Goal: Information Seeking & Learning: Learn about a topic

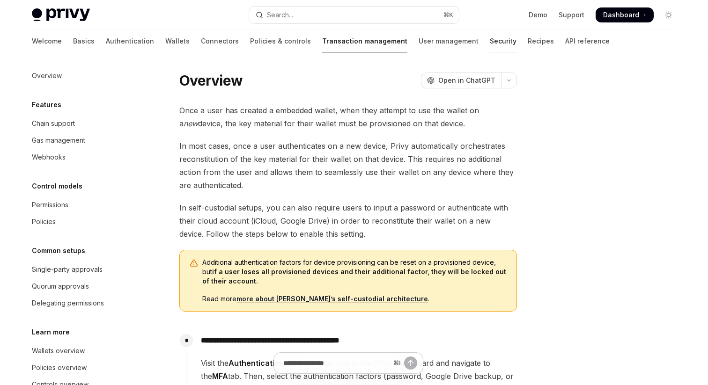
click at [490, 44] on link "Security" at bounding box center [503, 41] width 27 height 22
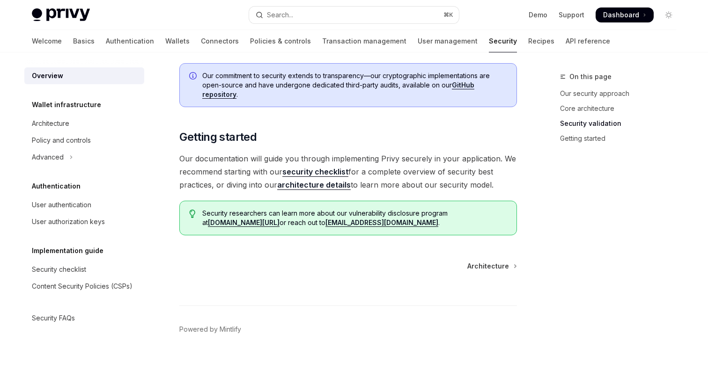
scroll to position [710, 0]
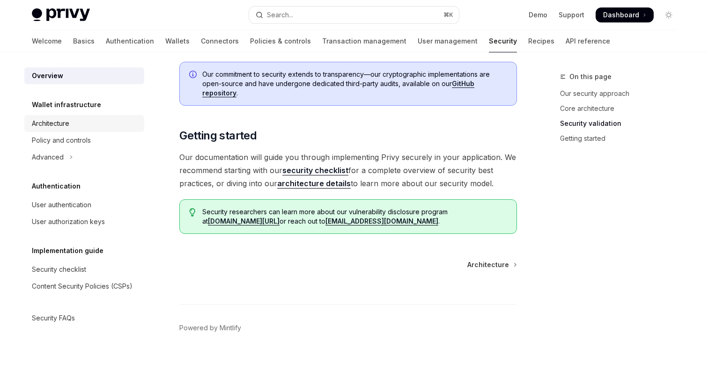
click at [53, 124] on div "Architecture" at bounding box center [50, 123] width 37 height 11
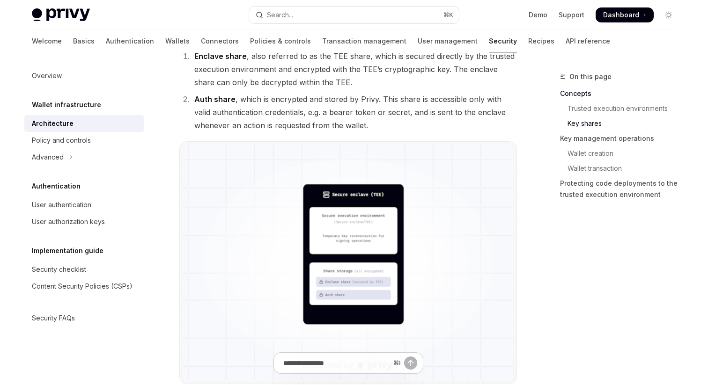
scroll to position [681, 0]
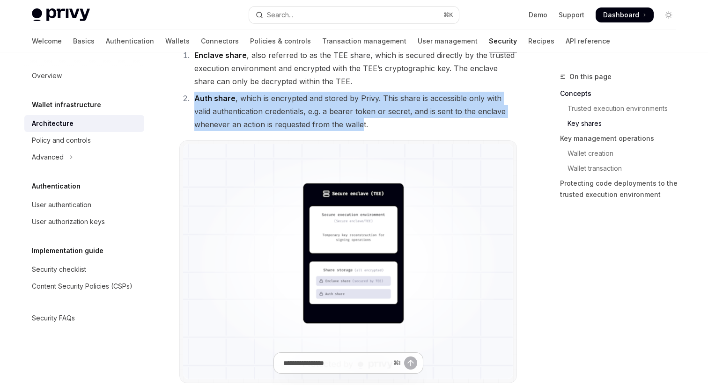
drag, startPoint x: 194, startPoint y: 97, endPoint x: 362, endPoint y: 125, distance: 169.9
click at [362, 125] on li "Auth share , which is encrypted and stored by Privy. This share is accessible o…" at bounding box center [354, 111] width 325 height 39
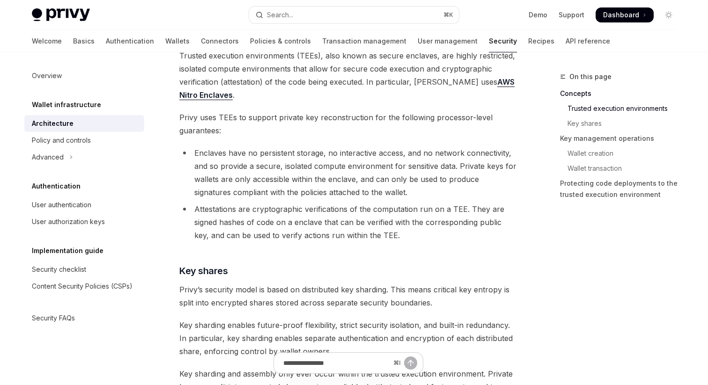
scroll to position [233, 0]
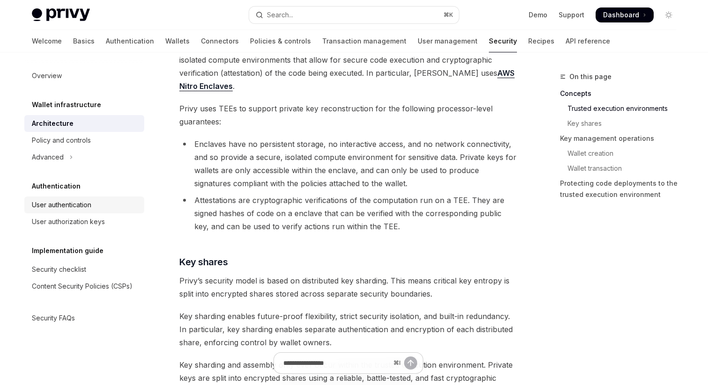
click at [55, 206] on div "User authentication" at bounding box center [61, 205] width 59 height 11
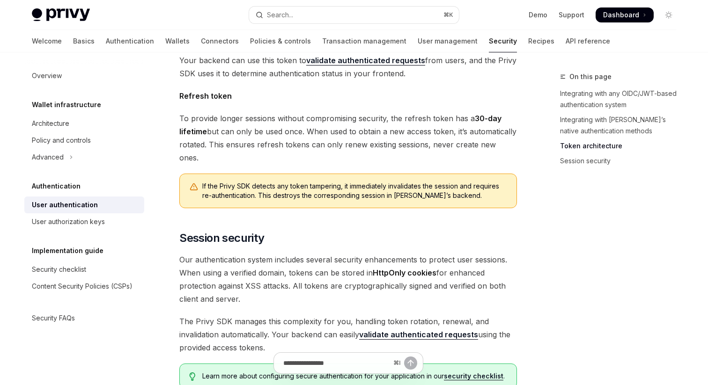
scroll to position [789, 0]
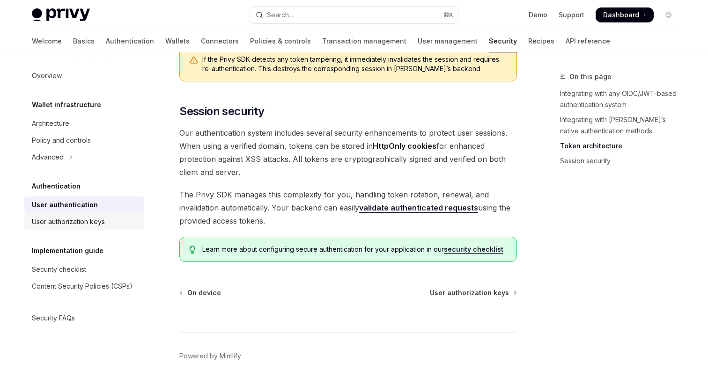
click at [55, 219] on div "User authorization keys" at bounding box center [68, 221] width 73 height 11
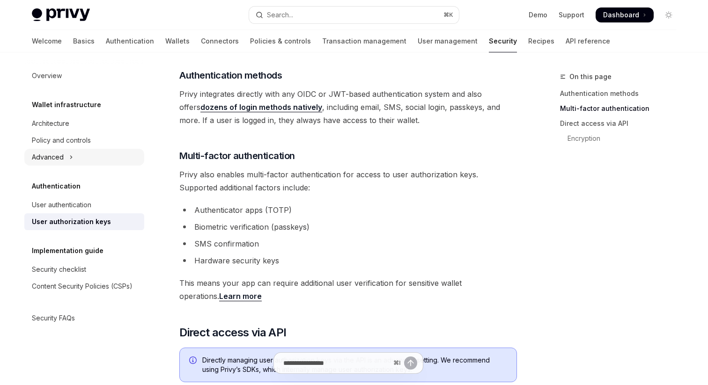
scroll to position [176, 0]
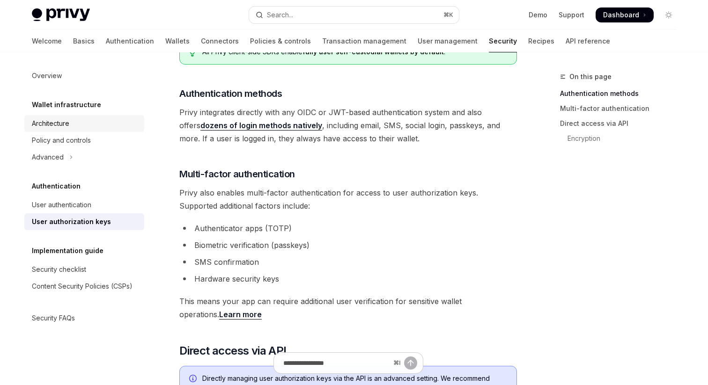
click at [48, 126] on div "Architecture" at bounding box center [50, 123] width 37 height 11
type textarea "*"
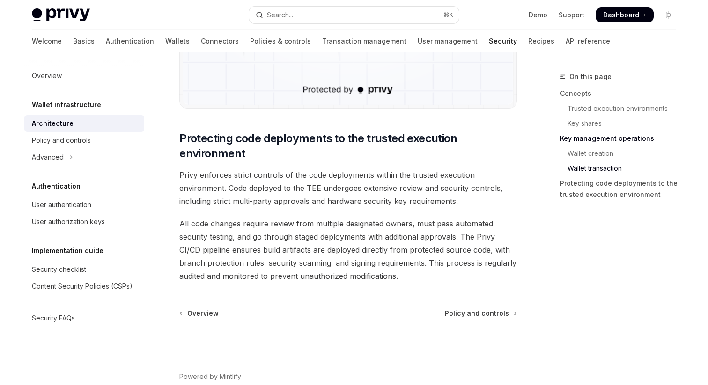
scroll to position [1940, 0]
click at [317, 17] on button "Search... ⌘ K" at bounding box center [354, 15] width 210 height 17
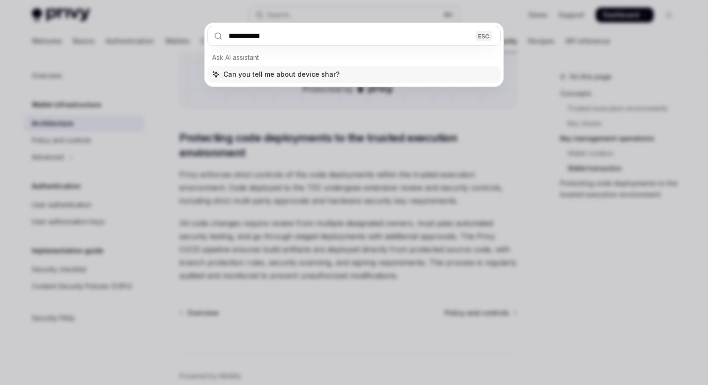
type input "**********"
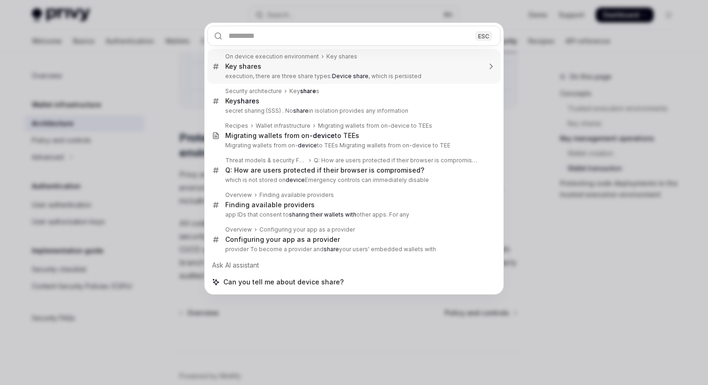
type textarea "*"
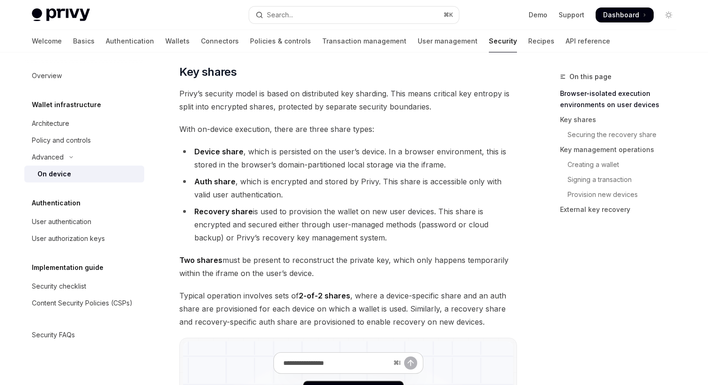
scroll to position [627, 0]
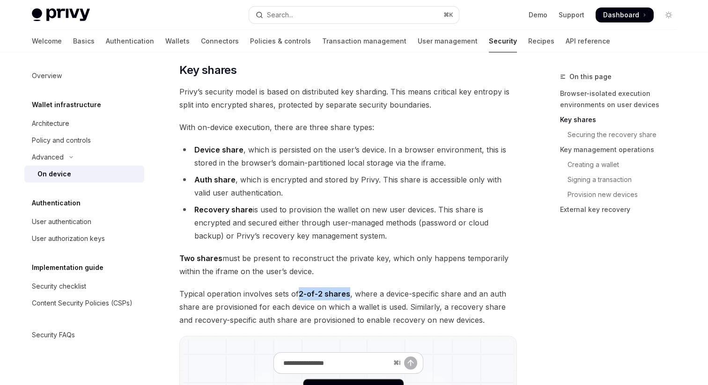
drag, startPoint x: 299, startPoint y: 295, endPoint x: 348, endPoint y: 297, distance: 49.7
click at [348, 297] on span "Typical operation involves sets of 2-of-2 shares , where a device-specific shar…" at bounding box center [348, 307] width 338 height 39
drag, startPoint x: 194, startPoint y: 151, endPoint x: 241, endPoint y: 152, distance: 46.4
click at [241, 152] on strong "Device share" at bounding box center [218, 149] width 49 height 9
click at [366, 152] on li "Device share , which is persisted on the user’s device. In a browser environmen…" at bounding box center [348, 156] width 338 height 26
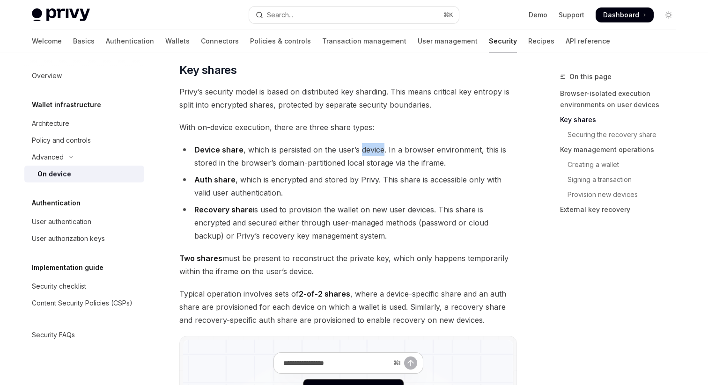
click at [366, 152] on li "Device share , which is persisted on the user’s device. In a browser environmen…" at bounding box center [348, 156] width 338 height 26
click at [195, 181] on strong "Auth share" at bounding box center [214, 179] width 41 height 9
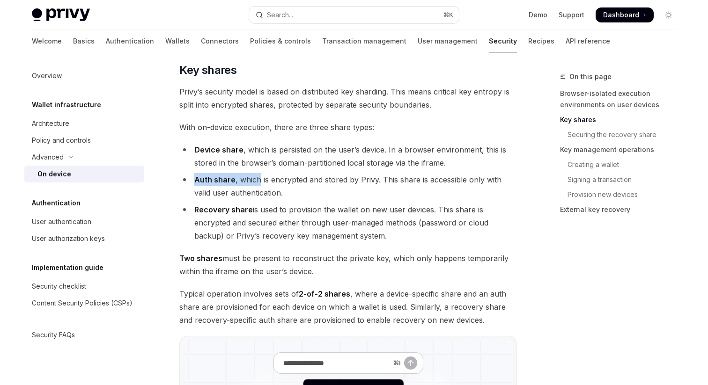
drag, startPoint x: 195, startPoint y: 181, endPoint x: 237, endPoint y: 181, distance: 42.6
click at [237, 181] on li "Auth share , which is encrypted and stored by Privy. This share is accessible o…" at bounding box center [348, 186] width 338 height 26
drag, startPoint x: 195, startPoint y: 210, endPoint x: 253, endPoint y: 211, distance: 57.6
click at [253, 211] on li "Recovery share is used to provision the wallet on new user devices. This share …" at bounding box center [348, 222] width 338 height 39
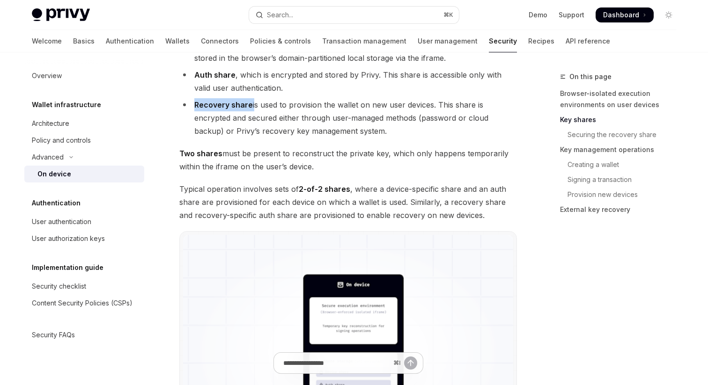
scroll to position [731, 0]
click at [209, 106] on strong "Recovery share" at bounding box center [223, 105] width 59 height 9
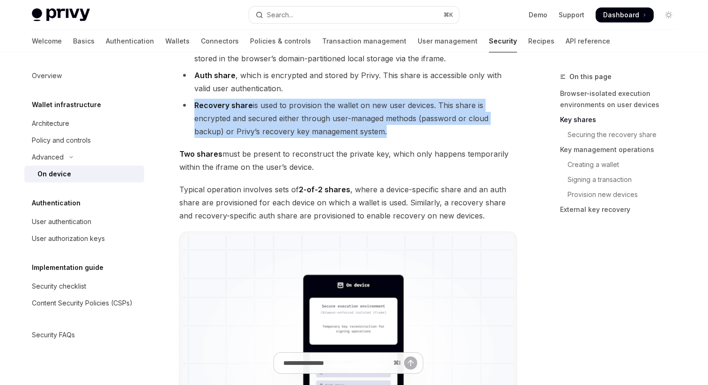
click at [209, 106] on strong "Recovery share" at bounding box center [223, 105] width 59 height 9
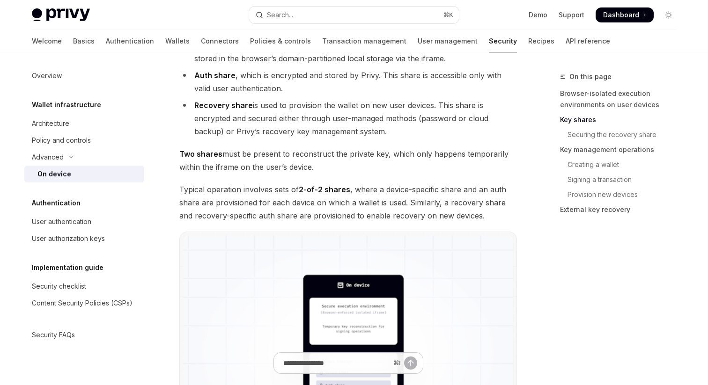
click at [230, 106] on strong "Recovery share" at bounding box center [223, 105] width 59 height 9
click at [251, 106] on li "Recovery share is used to provision the wallet on new user devices. This share …" at bounding box center [348, 118] width 338 height 39
drag, startPoint x: 251, startPoint y: 106, endPoint x: 203, endPoint y: 106, distance: 47.3
click at [203, 106] on li "Recovery share is used to provision the wallet on new user devices. This share …" at bounding box center [348, 118] width 338 height 39
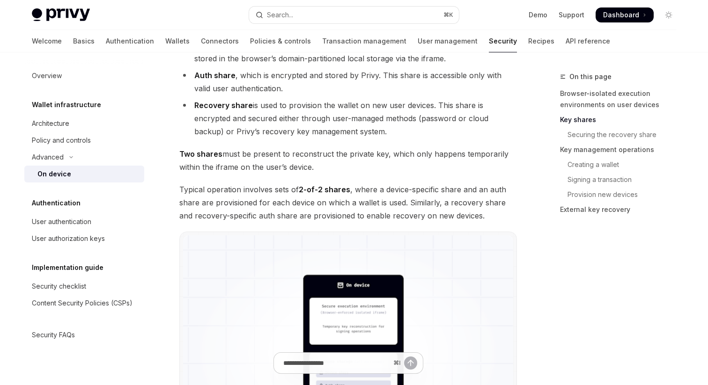
click at [385, 132] on li "Recovery share is used to provision the wallet on new user devices. This share …" at bounding box center [348, 118] width 338 height 39
drag, startPoint x: 391, startPoint y: 133, endPoint x: 194, endPoint y: 104, distance: 198.2
click at [194, 104] on li "Recovery share is used to provision the wallet on new user devices. This share …" at bounding box center [348, 118] width 338 height 39
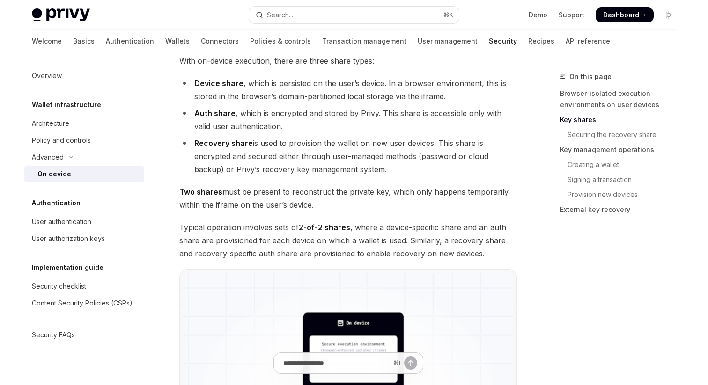
scroll to position [690, 0]
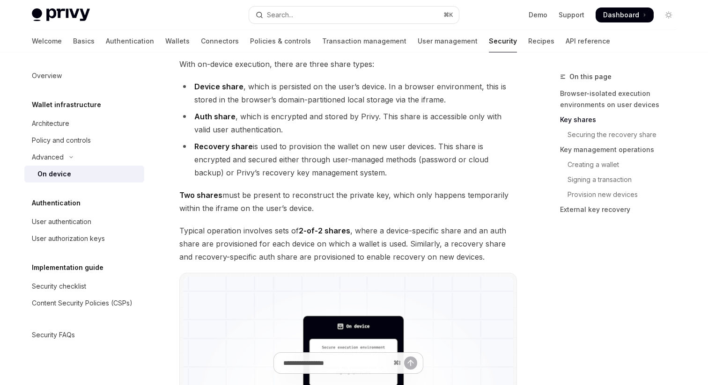
click at [222, 147] on strong "Recovery share" at bounding box center [223, 146] width 59 height 9
drag, startPoint x: 297, startPoint y: 229, endPoint x: 349, endPoint y: 231, distance: 52.0
click at [349, 231] on span "Typical operation involves sets of 2-of-2 shares , where a device-specific shar…" at bounding box center [348, 243] width 338 height 39
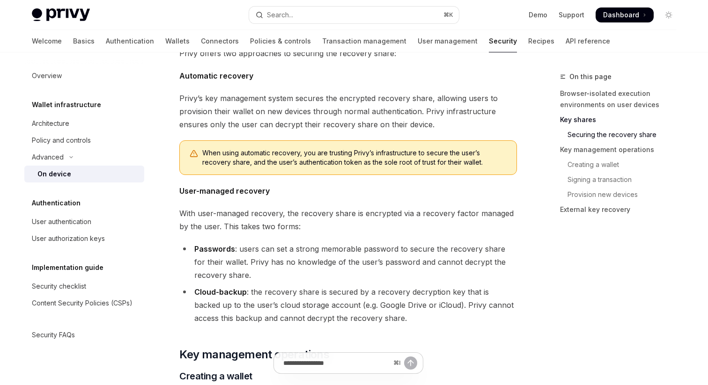
scroll to position [1199, 0]
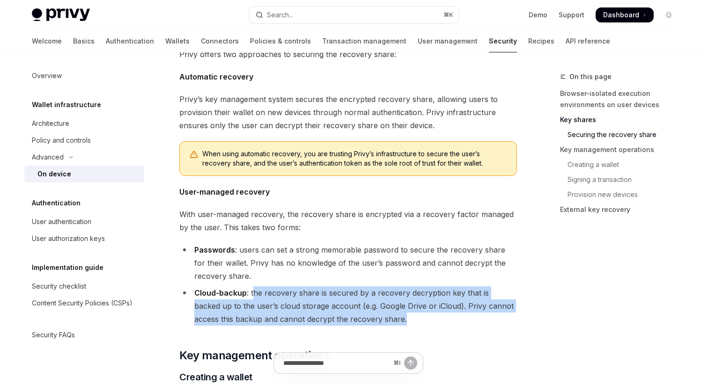
drag, startPoint x: 378, startPoint y: 321, endPoint x: 252, endPoint y: 294, distance: 129.3
click at [252, 294] on li "Cloud-backup : the recovery share is secured by a recovery decryption key that …" at bounding box center [348, 306] width 338 height 39
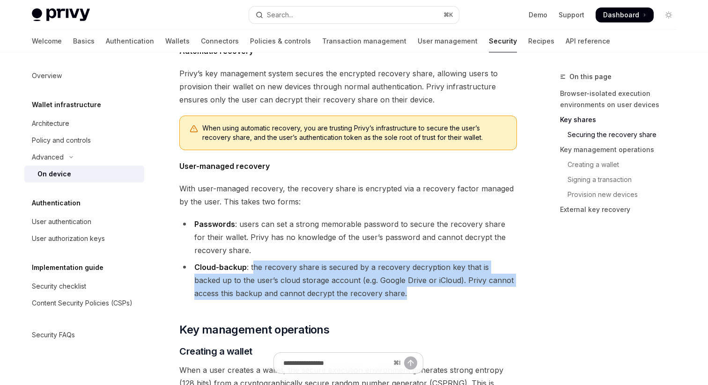
scroll to position [1242, 0]
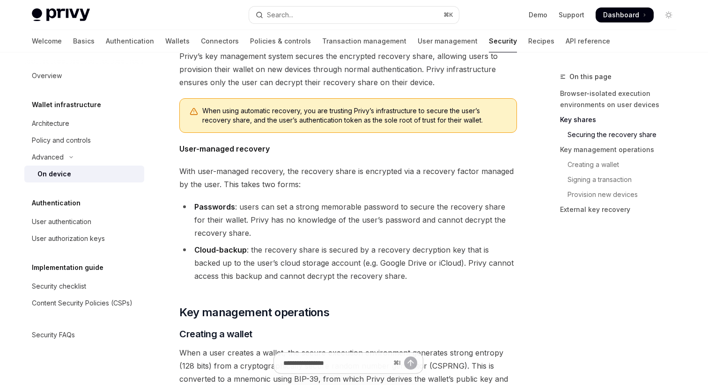
click at [375, 274] on li "Cloud-backup : the recovery share is secured by a recovery decryption key that …" at bounding box center [348, 263] width 338 height 39
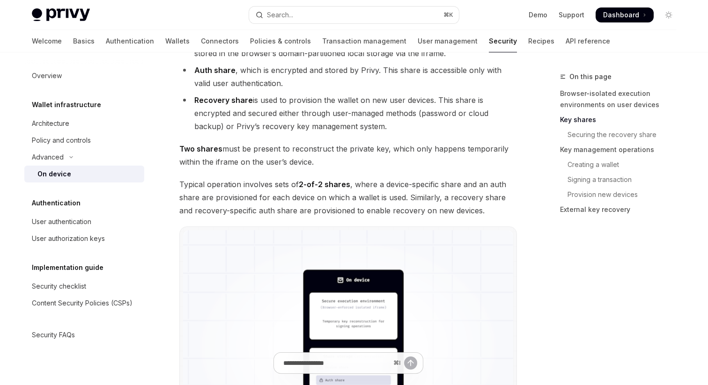
scroll to position [731, 0]
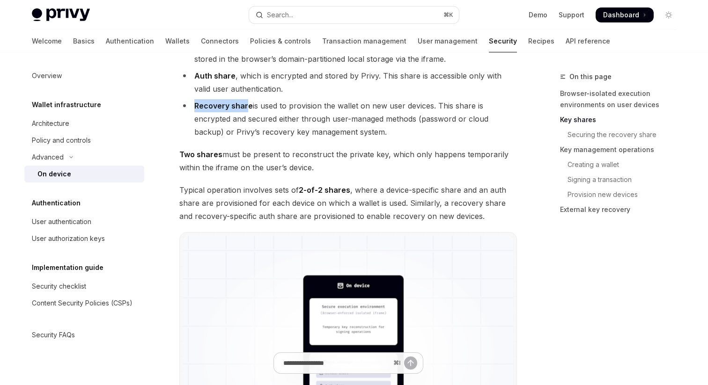
drag, startPoint x: 194, startPoint y: 107, endPoint x: 247, endPoint y: 107, distance: 52.9
click at [247, 107] on strong "Recovery share" at bounding box center [223, 105] width 59 height 9
drag, startPoint x: 253, startPoint y: 108, endPoint x: 191, endPoint y: 109, distance: 61.8
click at [191, 109] on li "Recovery share is used to provision the wallet on new user devices. This share …" at bounding box center [348, 118] width 338 height 39
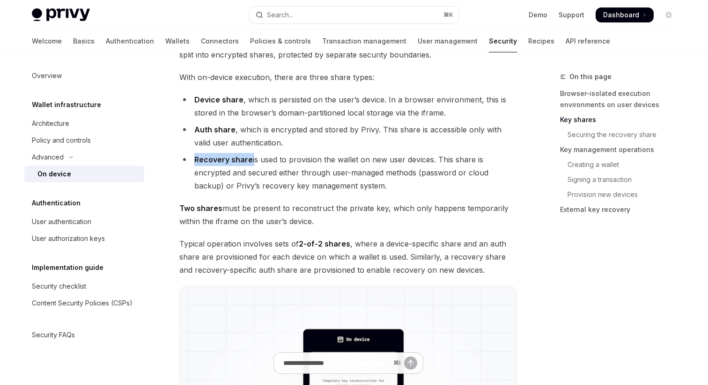
scroll to position [672, 0]
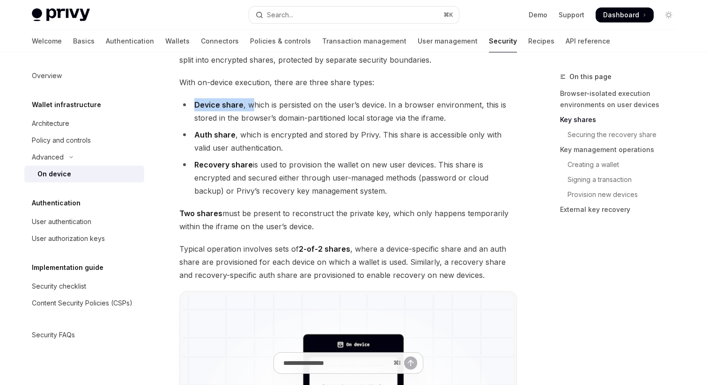
drag, startPoint x: 193, startPoint y: 103, endPoint x: 249, endPoint y: 104, distance: 55.7
click at [249, 104] on li "Device share , which is persisted on the user’s device. In a browser environmen…" at bounding box center [348, 111] width 338 height 26
drag, startPoint x: 195, startPoint y: 166, endPoint x: 257, endPoint y: 167, distance: 61.8
click at [257, 167] on li "Recovery share is used to provision the wallet on new user devices. This share …" at bounding box center [348, 177] width 338 height 39
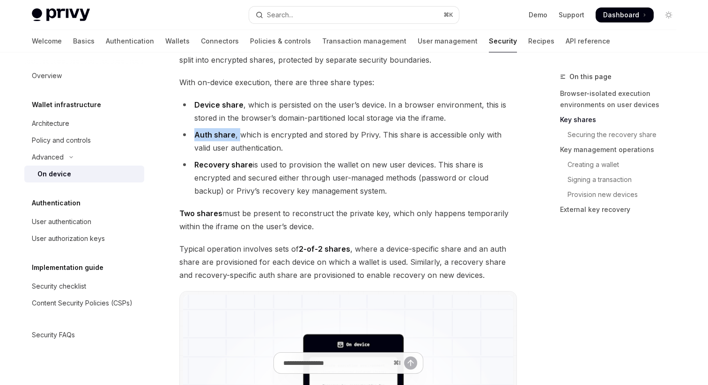
drag, startPoint x: 196, startPoint y: 134, endPoint x: 241, endPoint y: 134, distance: 45.0
click at [241, 134] on li "Auth share , which is encrypted and stored by Privy. This share is accessible o…" at bounding box center [348, 141] width 338 height 26
click at [195, 137] on strong "Auth share" at bounding box center [214, 134] width 41 height 9
click at [196, 132] on strong "Auth share" at bounding box center [214, 134] width 41 height 9
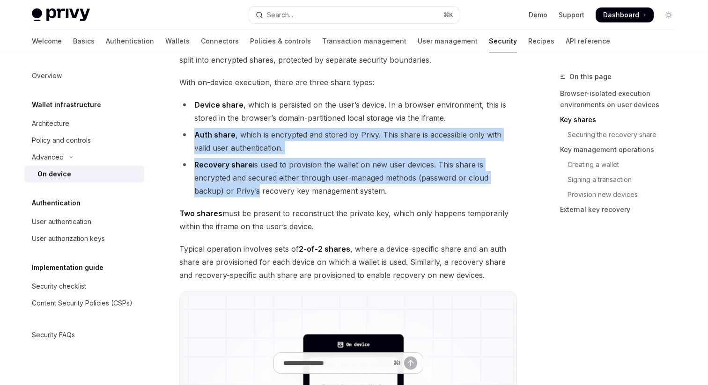
drag, startPoint x: 195, startPoint y: 133, endPoint x: 256, endPoint y: 189, distance: 82.8
click at [256, 189] on ul "Device share , which is persisted on the user’s device. In a browser environmen…" at bounding box center [348, 147] width 338 height 99
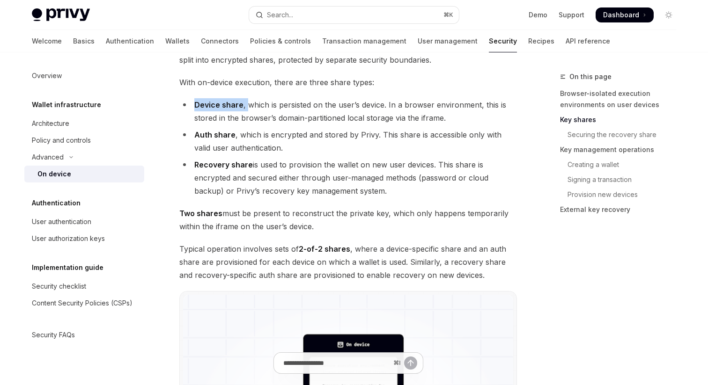
drag, startPoint x: 195, startPoint y: 104, endPoint x: 246, endPoint y: 106, distance: 51.1
click at [246, 106] on li "Device share , which is persisted on the user’s device. In a browser environmen…" at bounding box center [348, 111] width 338 height 26
click at [199, 107] on strong "Device share" at bounding box center [218, 104] width 49 height 9
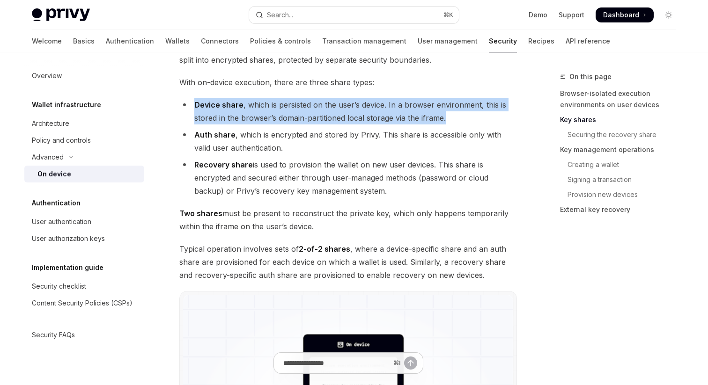
click at [199, 107] on strong "Device share" at bounding box center [218, 104] width 49 height 9
click at [225, 113] on li "Device share , which is persisted on the user’s device. In a browser environmen…" at bounding box center [348, 111] width 338 height 26
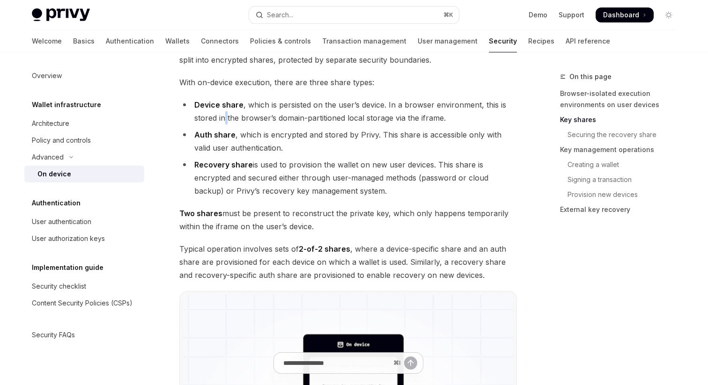
click at [225, 113] on li "Device share , which is persisted on the user’s device. In a browser environmen…" at bounding box center [348, 111] width 338 height 26
click at [220, 105] on strong "Device share" at bounding box center [218, 104] width 49 height 9
drag, startPoint x: 195, startPoint y: 104, endPoint x: 246, endPoint y: 106, distance: 51.5
click at [246, 106] on li "Device share , which is persisted on the user’s device. In a browser environmen…" at bounding box center [348, 111] width 338 height 26
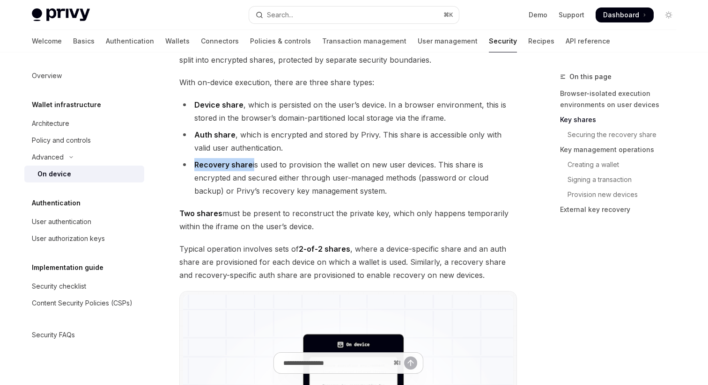
drag, startPoint x: 252, startPoint y: 167, endPoint x: 192, endPoint y: 168, distance: 60.4
click at [192, 168] on li "Recovery share is used to provision the wallet on new user devices. This share …" at bounding box center [348, 177] width 338 height 39
click at [426, 196] on li "Recovery share is used to provision the wallet on new user devices. This share …" at bounding box center [348, 177] width 338 height 39
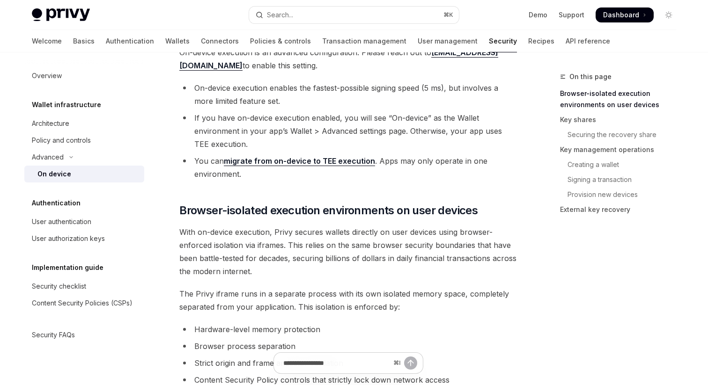
scroll to position [237, 0]
